Goal: Information Seeking & Learning: Learn about a topic

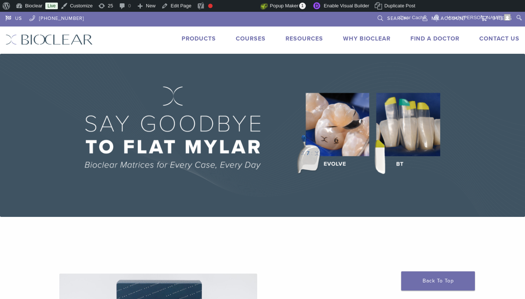
click at [206, 39] on link "Products" at bounding box center [199, 38] width 34 height 7
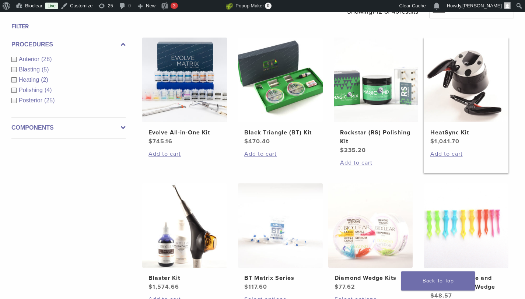
scroll to position [374, 0]
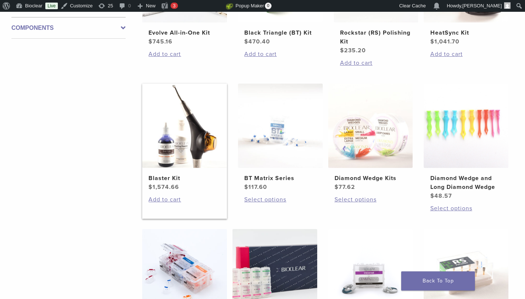
click at [170, 143] on img at bounding box center [184, 126] width 85 height 85
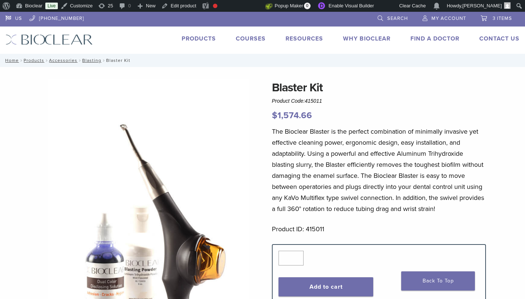
drag, startPoint x: 208, startPoint y: 39, endPoint x: 211, endPoint y: 44, distance: 5.8
click at [208, 38] on link "Products" at bounding box center [199, 38] width 34 height 7
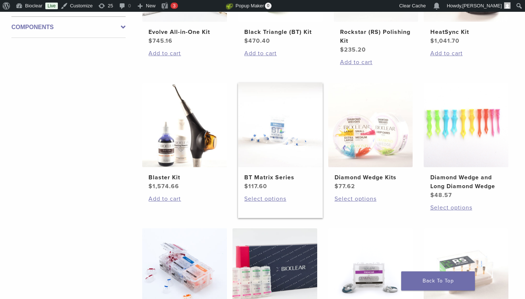
scroll to position [529, 0]
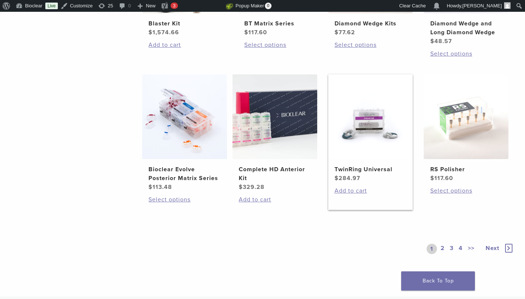
click at [370, 141] on img at bounding box center [371, 116] width 85 height 85
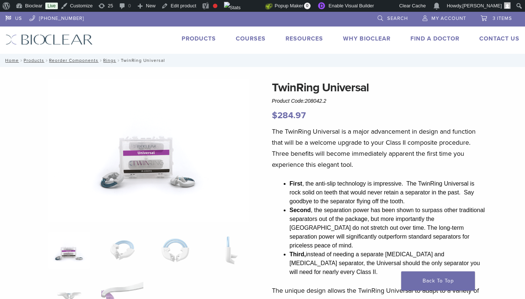
click at [208, 41] on link "Products" at bounding box center [199, 38] width 34 height 7
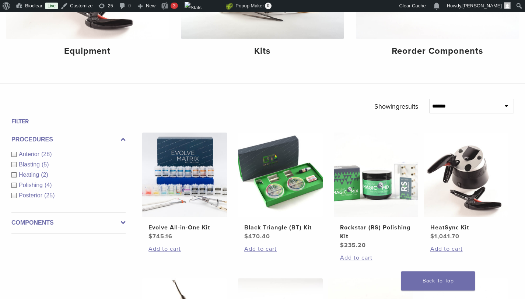
scroll to position [181, 0]
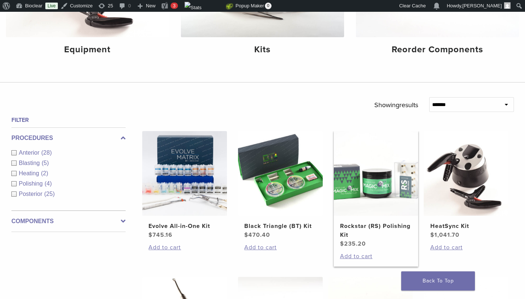
click at [391, 192] on img at bounding box center [376, 173] width 85 height 85
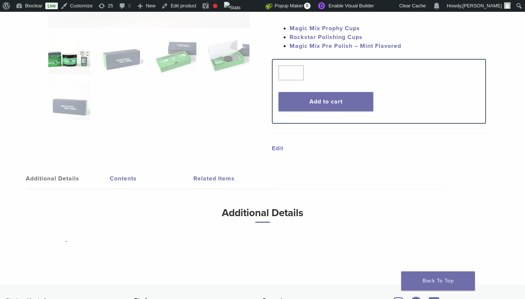
scroll to position [216, 0]
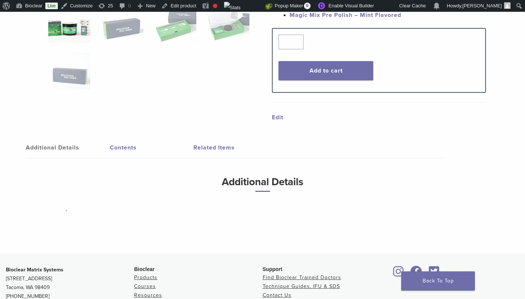
click at [124, 144] on link "Contents" at bounding box center [152, 148] width 84 height 21
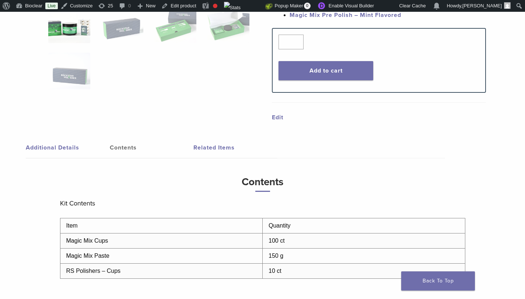
click at [208, 147] on link "Related Items" at bounding box center [236, 148] width 84 height 21
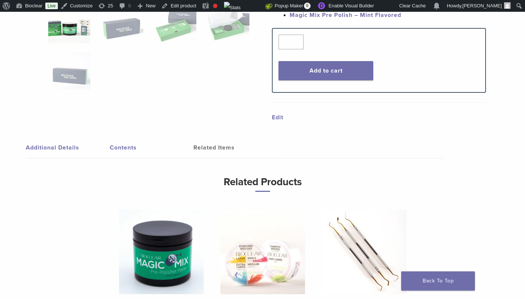
click at [140, 150] on link "Contents" at bounding box center [152, 148] width 84 height 21
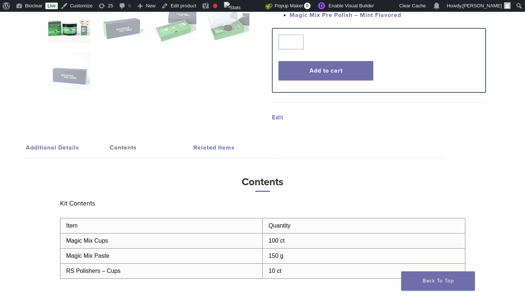
click at [80, 149] on link "Additional Details" at bounding box center [68, 148] width 84 height 21
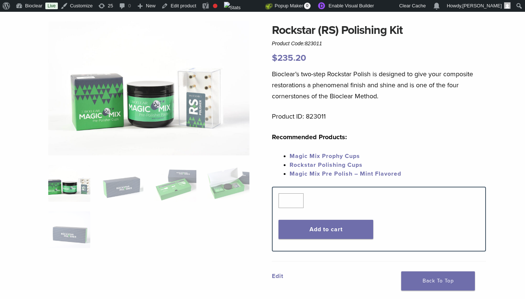
scroll to position [55, 0]
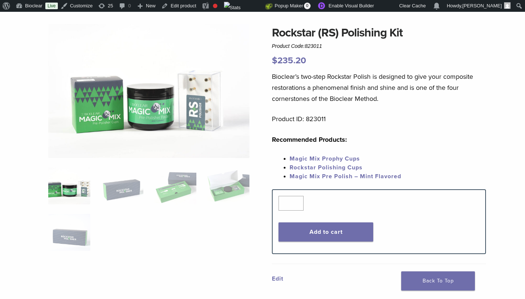
click at [60, 190] on img at bounding box center [69, 186] width 42 height 37
click at [131, 184] on img at bounding box center [122, 186] width 42 height 37
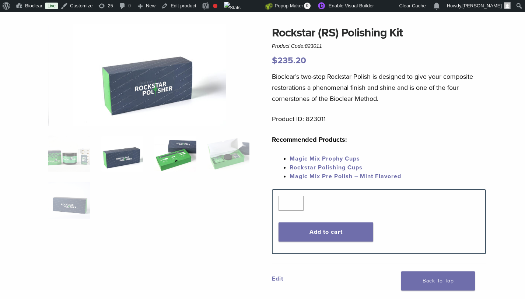
click at [189, 155] on img at bounding box center [175, 154] width 42 height 37
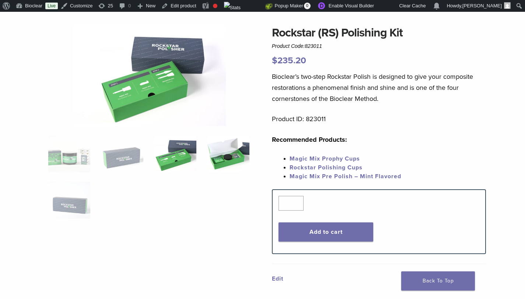
click at [228, 149] on img at bounding box center [229, 154] width 42 height 37
